Goal: Task Accomplishment & Management: Manage account settings

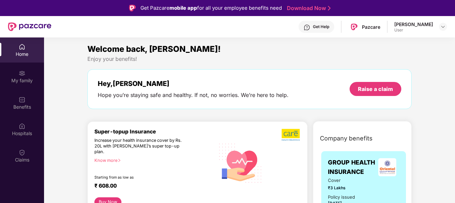
scroll to position [43, 0]
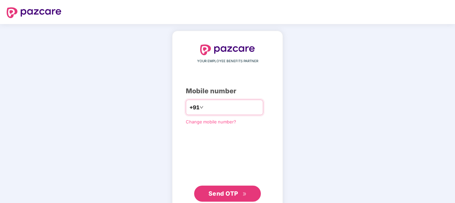
type input "**********"
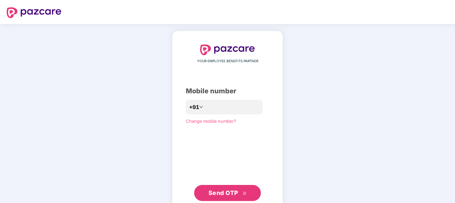
click at [231, 197] on button "Send OTP" at bounding box center [227, 192] width 67 height 16
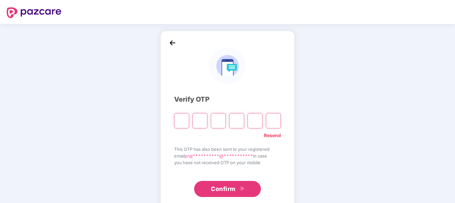
type input "*"
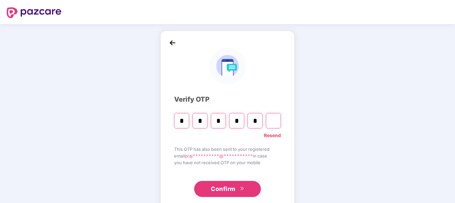
type input "*"
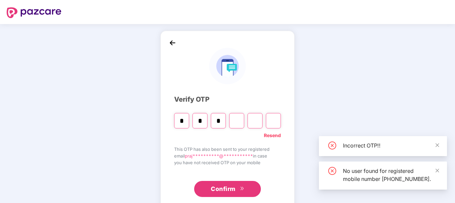
type input "*"
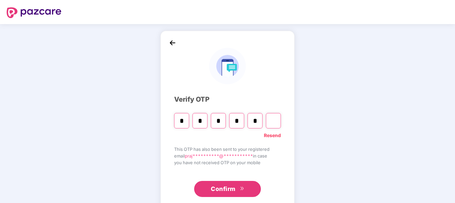
type input "*"
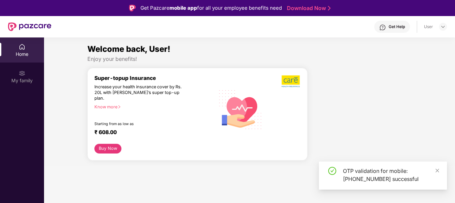
click at [440, 22] on div "Get Help User" at bounding box center [249, 26] width 396 height 21
click at [442, 25] on img at bounding box center [442, 26] width 5 height 5
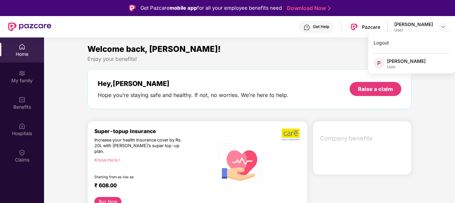
click at [347, 63] on div "Welcome back, Prajwal! Enjoy your benefits! Hey, Prajwal Hope you’re staying sa…" at bounding box center [250, 79] width 330 height 73
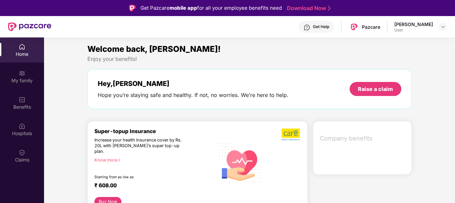
click at [347, 63] on div "Welcome back, Prajwal! Enjoy your benefits! Hey, Prajwal Hope you’re staying sa…" at bounding box center [250, 79] width 330 height 73
click at [444, 24] on img at bounding box center [442, 26] width 5 height 5
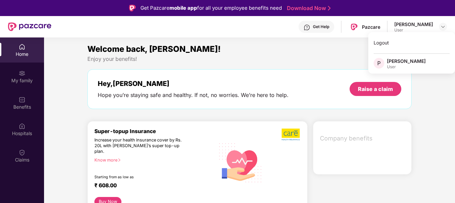
click at [321, 57] on div "Enjoy your benefits!" at bounding box center [249, 58] width 324 height 7
